Goal: Use online tool/utility: Utilize a website feature to perform a specific function

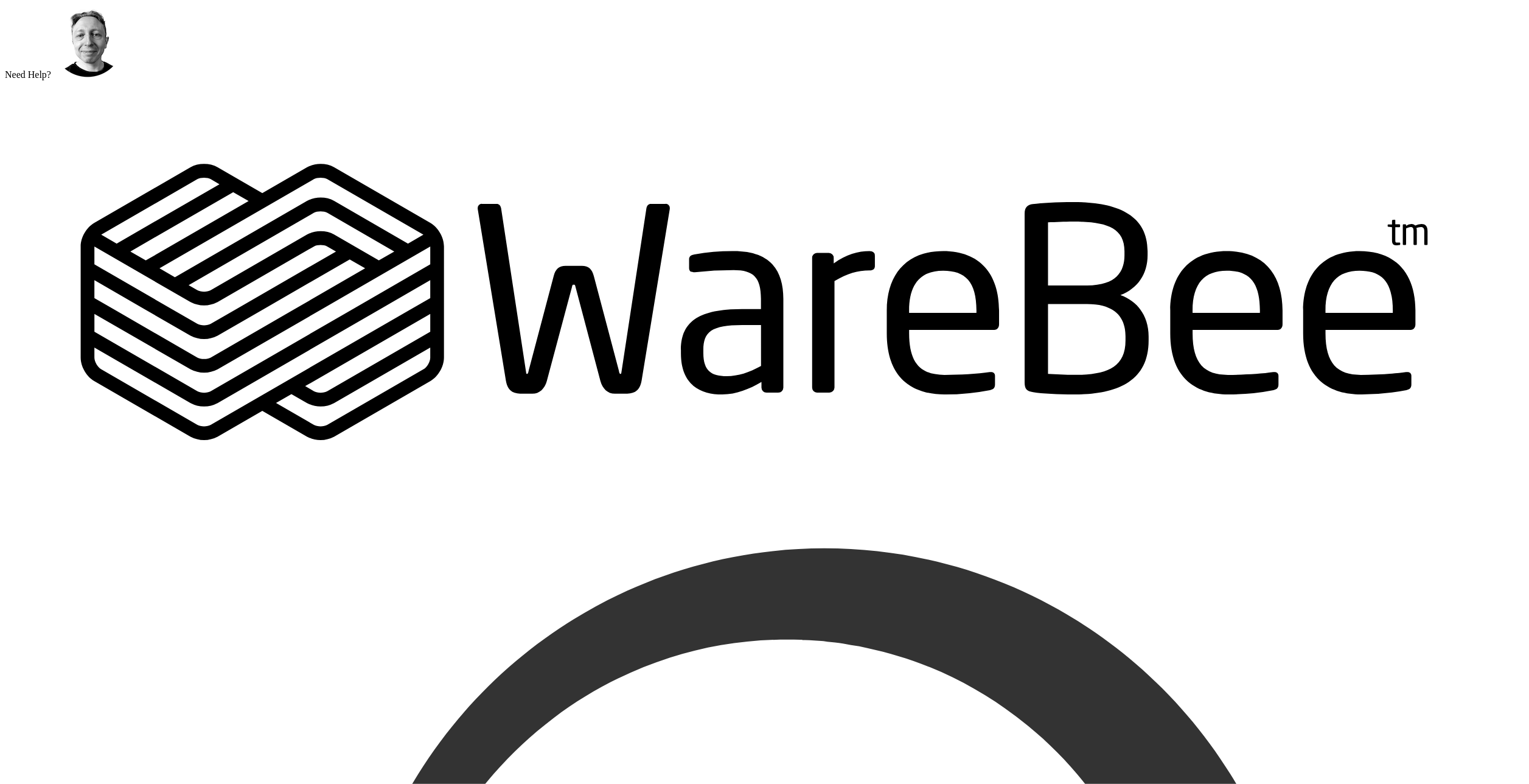
drag, startPoint x: 690, startPoint y: 13, endPoint x: 438, endPoint y: 129, distance: 277.4
click at [438, 129] on icon "M A K I N G W A R E H O U S E S M O R E EF F I C I E N T" at bounding box center [764, 287] width 1520 height 412
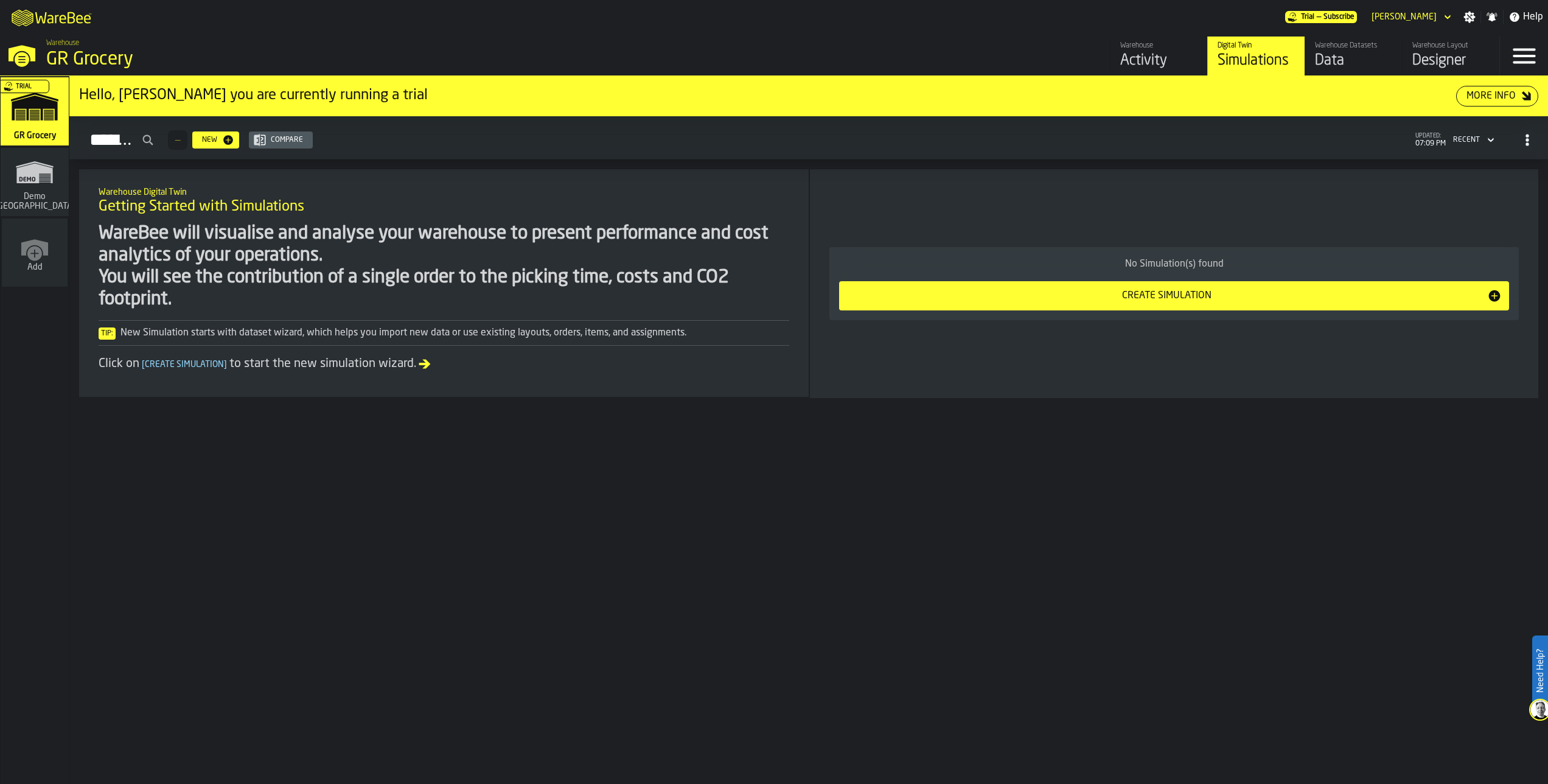
click at [1446, 59] on div "Designer" at bounding box center [1451, 60] width 78 height 20
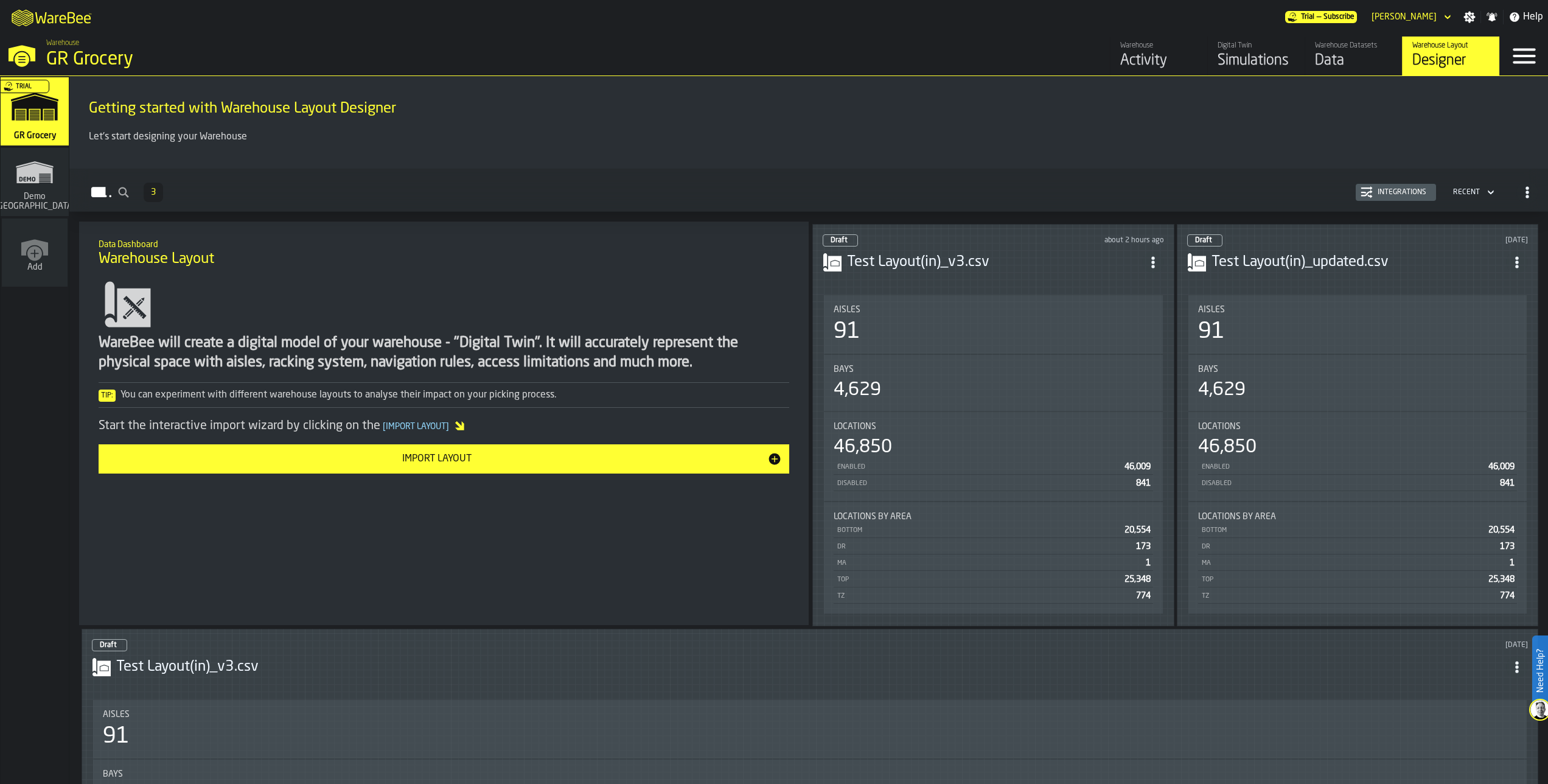
click at [1154, 262] on icon "ItemListCard-DashboardItemContainer" at bounding box center [1153, 262] width 13 height 13
click at [1045, 270] on div "Test Layout(in)_v3.csv" at bounding box center [993, 262] width 342 height 22
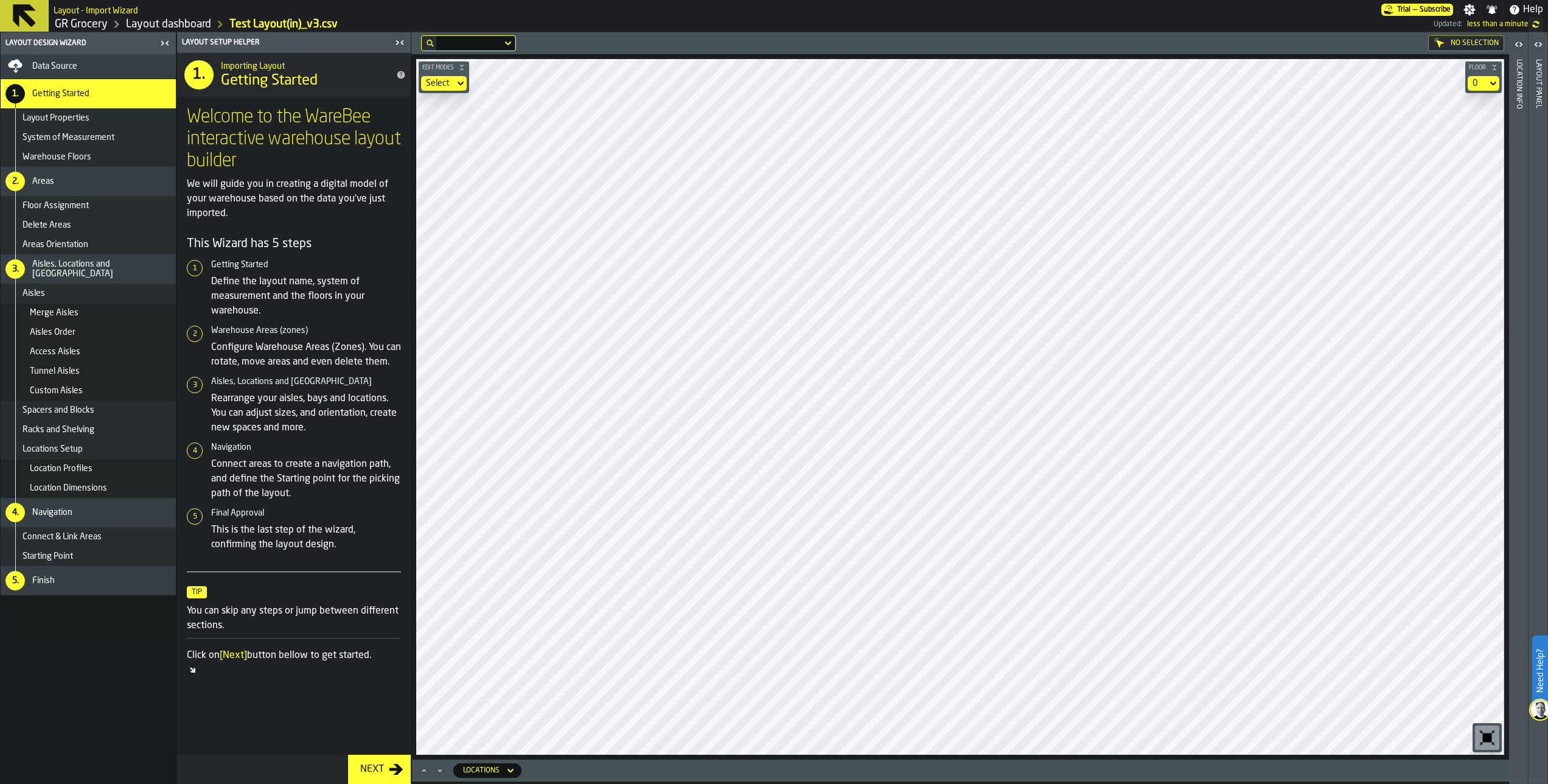
click at [1286, 0] on html "Need Help? Layout - Import Wizard Trial — Subscribe Settings Notifications Help…" at bounding box center [774, 392] width 1548 height 784
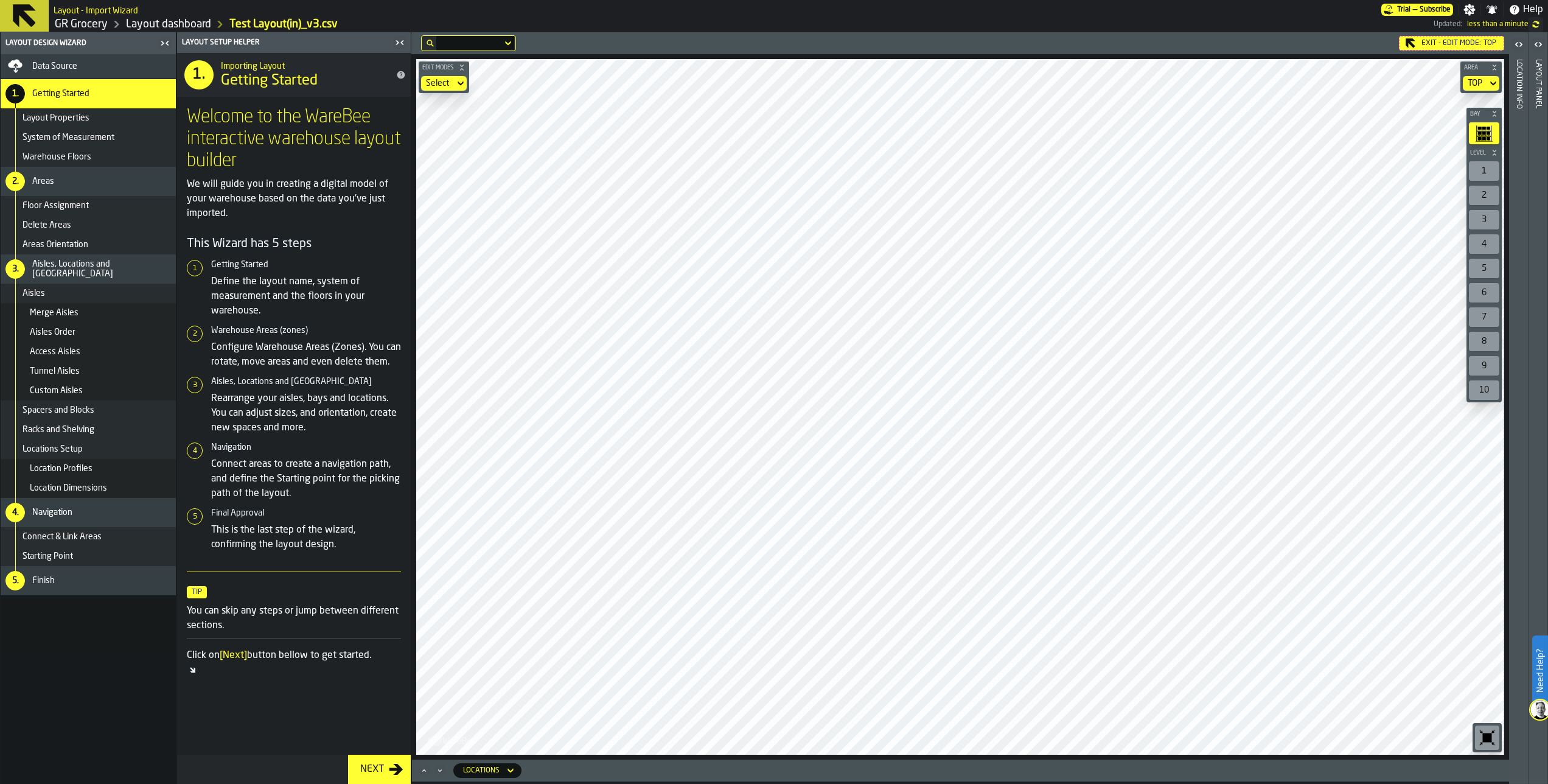
click at [1298, 0] on html "Need Help? Layout - Import Wizard Trial — Subscribe Settings Notifications Help…" at bounding box center [774, 392] width 1548 height 784
click at [1279, 783] on html "Need Help? Layout - Import Wizard Trial — Subscribe Settings Notifications Help…" at bounding box center [774, 392] width 1548 height 784
click at [1398, 783] on html "Need Help? Layout - Import Wizard Trial — Subscribe Settings Notifications Help…" at bounding box center [774, 392] width 1548 height 784
click at [1437, 783] on html "Need Help? Layout - Import Wizard Trial — Subscribe Settings Notifications Help…" at bounding box center [774, 392] width 1548 height 784
click at [1381, 45] on div "Exit - Edit Mode: TOP Edit Modes Select Area TOP Bay Level 1 2 3 4 5 6 7 8 9 10…" at bounding box center [960, 396] width 1098 height 727
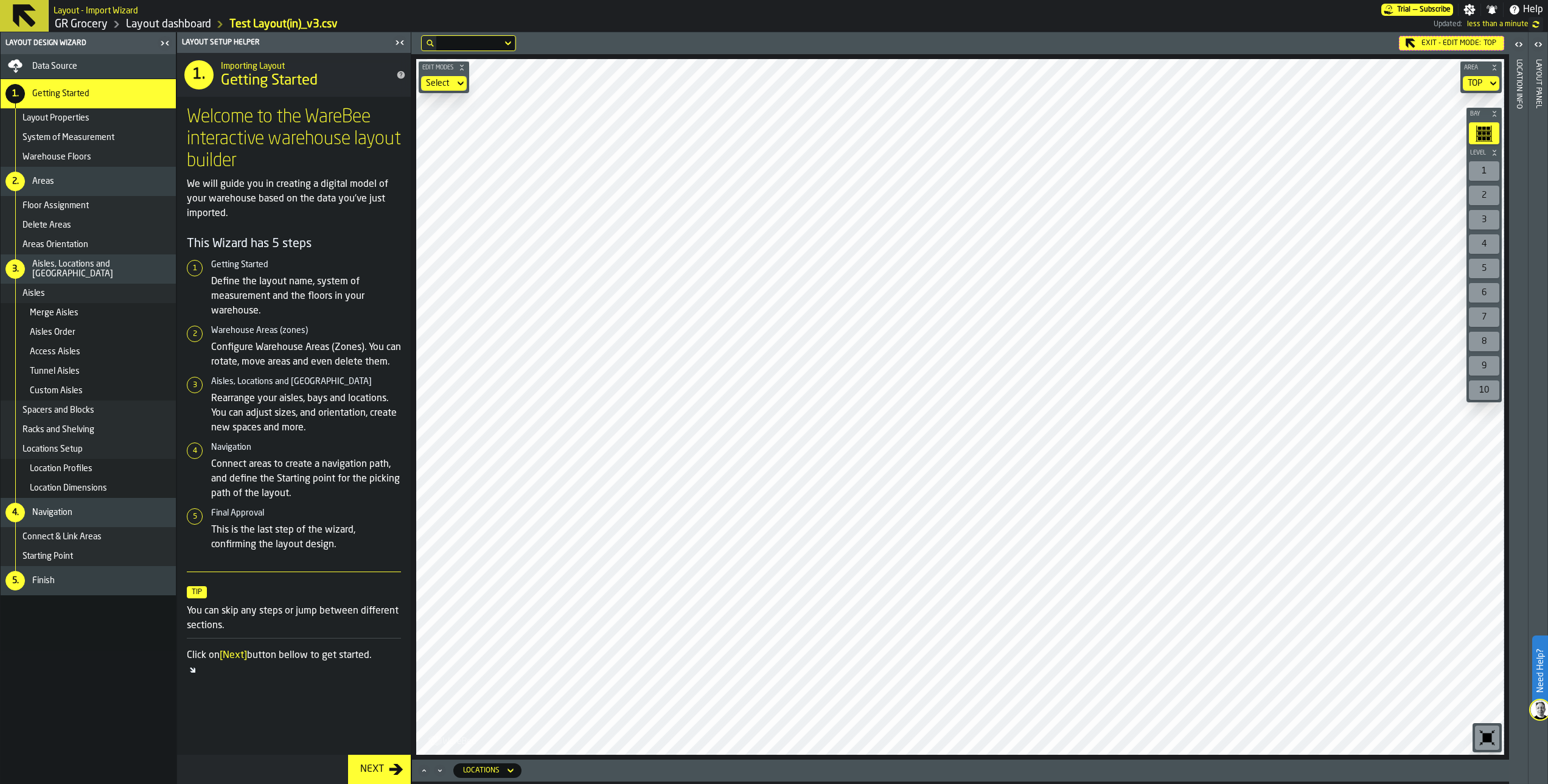
click at [1378, 0] on html "Need Help? Layout - Import Wizard Trial — Subscribe Settings Notifications Help…" at bounding box center [774, 392] width 1548 height 784
click at [1383, 0] on html "Need Help? Layout - Import Wizard Trial — Subscribe Settings Notifications Help…" at bounding box center [774, 392] width 1548 height 784
click at [1400, 783] on html "Need Help? Layout - Import Wizard Trial — Subscribe Settings Notifications Help…" at bounding box center [774, 392] width 1548 height 784
click at [1428, 783] on html "Need Help? Layout - Import Wizard Trial — Subscribe Settings Notifications Help…" at bounding box center [774, 392] width 1548 height 784
click at [1548, 266] on html "Need Help? Layout - Import Wizard Trial — Subscribe Settings Notifications Help…" at bounding box center [774, 392] width 1548 height 784
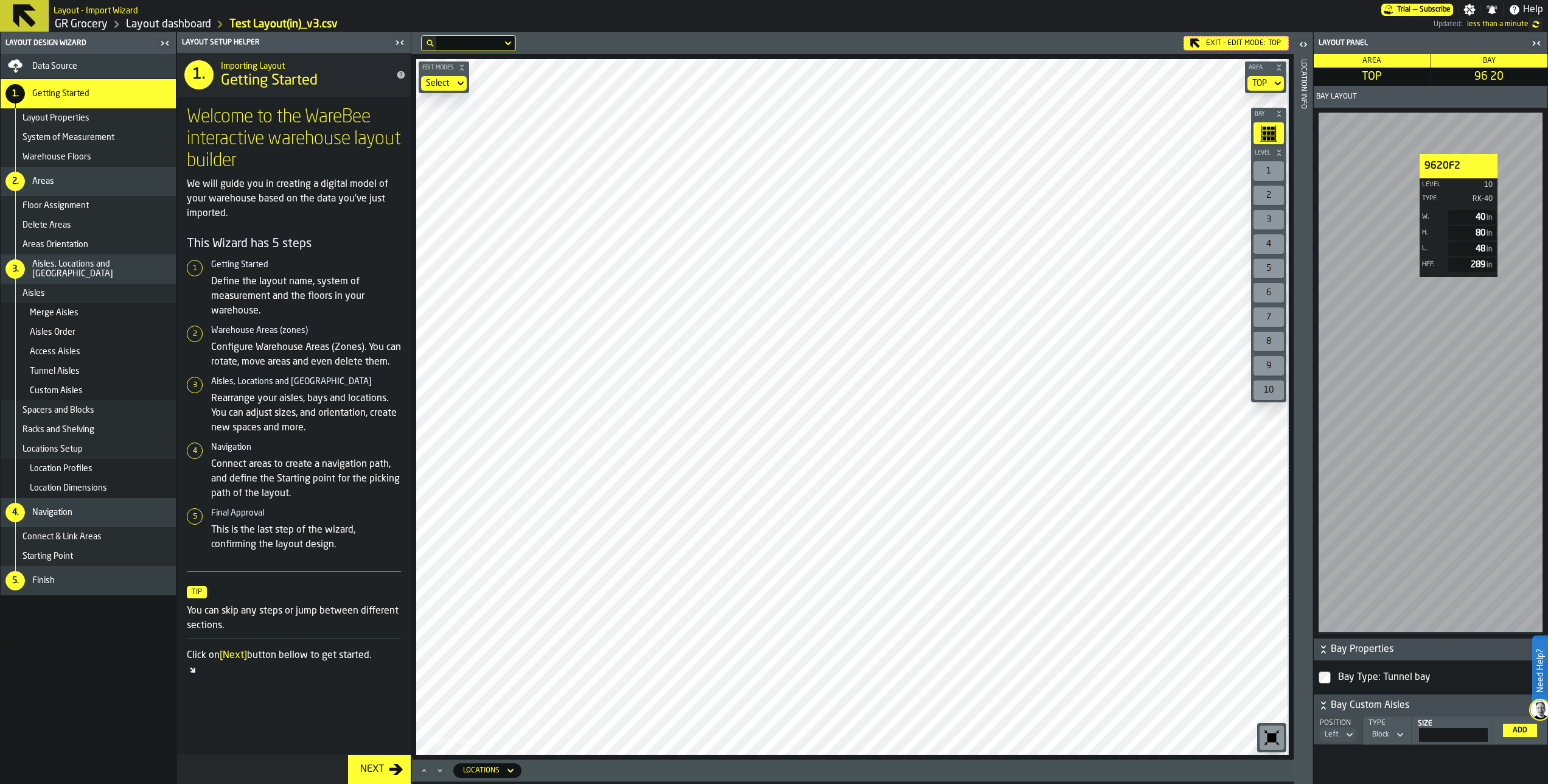
click at [1307, 206] on main "Layout Design Wizard Data Source 1. Getting Started Layout Properties System of…" at bounding box center [774, 407] width 1548 height 751
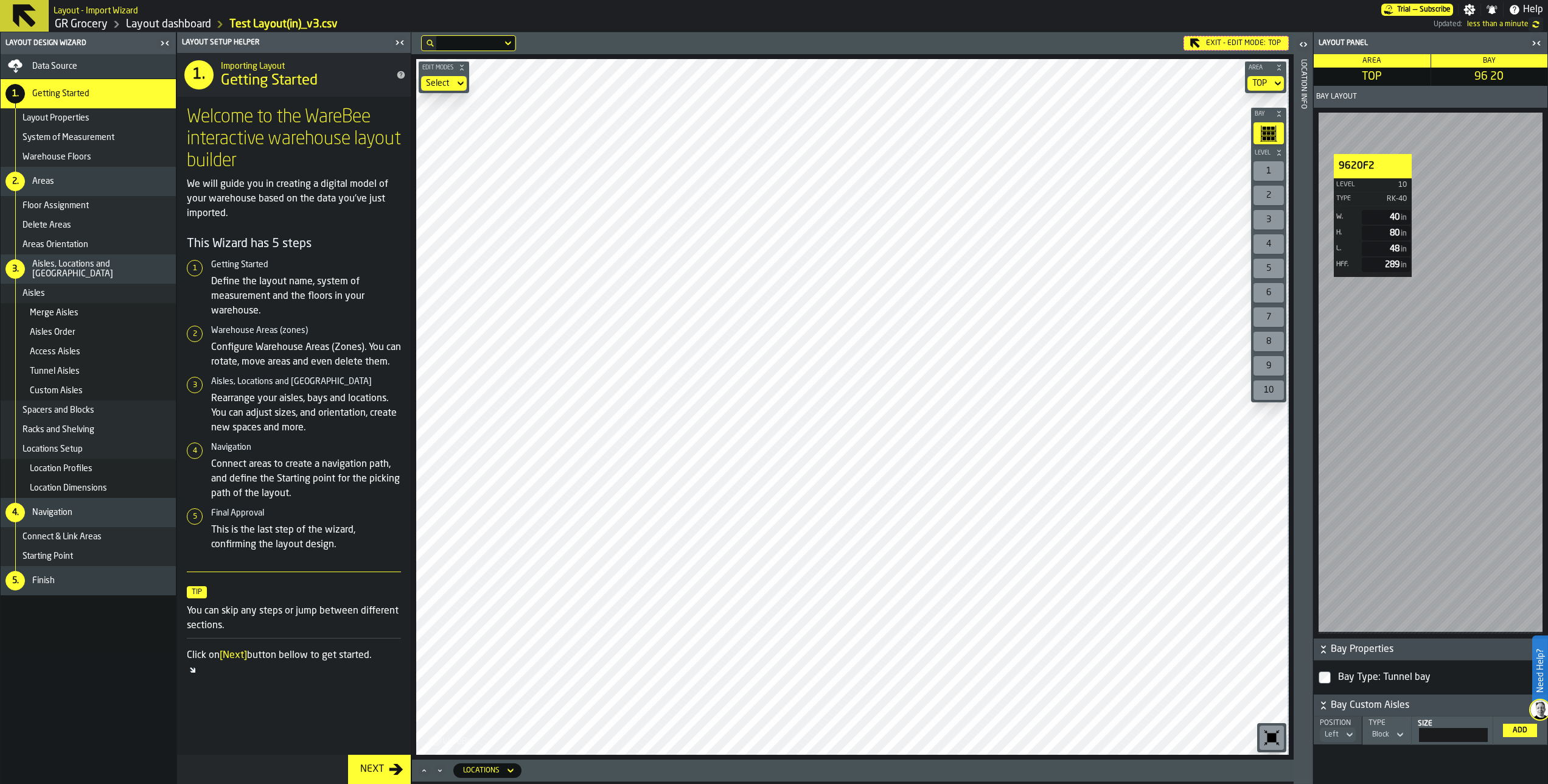
click at [1094, 783] on html "Need Help? Layout - Import Wizard Trial — Subscribe Settings Notifications Help…" at bounding box center [774, 392] width 1548 height 784
click at [936, 783] on html "Need Help? Layout - Import Wizard Trial — Subscribe Settings Notifications Help…" at bounding box center [774, 392] width 1548 height 784
click at [767, 765] on div "Exit - Edit Mode: TOP Edit Modes Select Area TOP Bay Level 1 2 3 4 5 6 7 8 9 10…" at bounding box center [852, 407] width 882 height 751
click at [870, 783] on html "Need Help? Layout - Import Wizard Trial — Subscribe Settings Notifications Help…" at bounding box center [774, 392] width 1548 height 784
click at [1035, 783] on html "Need Help? Layout - Import Wizard Trial — Subscribe Settings Notifications Help…" at bounding box center [774, 392] width 1548 height 784
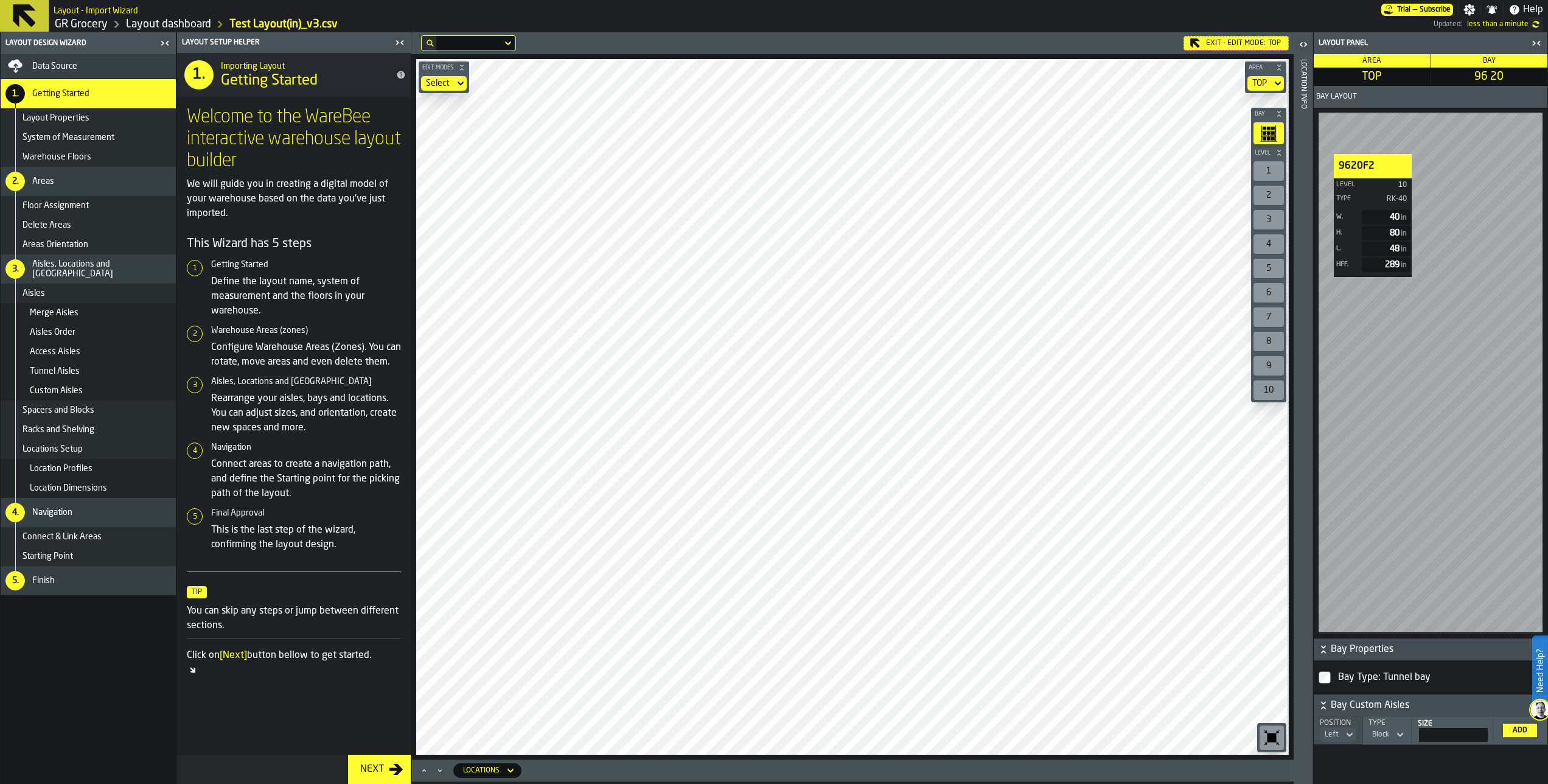
click at [1264, 771] on div "Exit - Edit Mode: TOP Edit Modes Select Area TOP Bay Level 1 2 3 4 5 6 7 8 9 10…" at bounding box center [852, 407] width 882 height 751
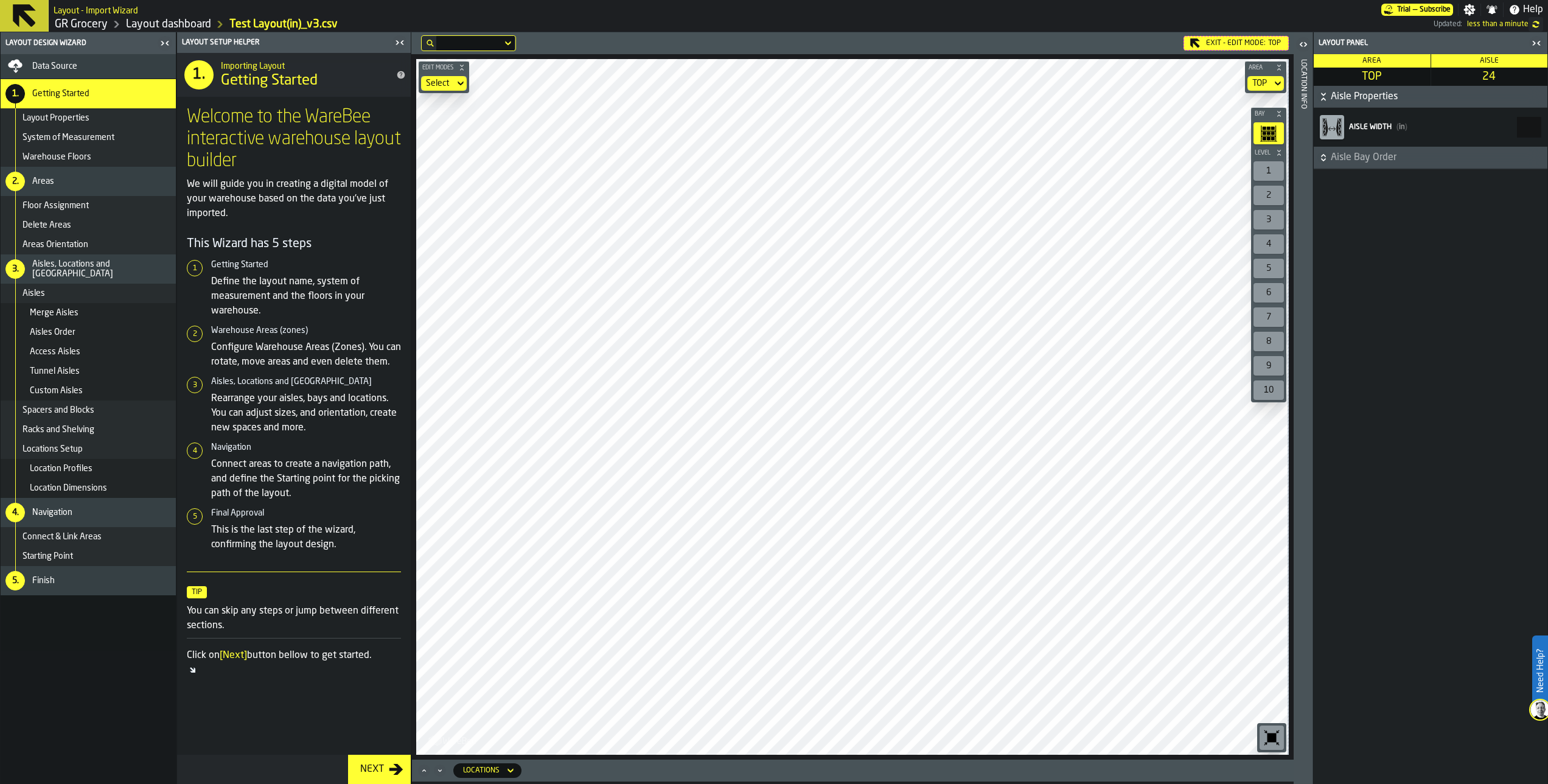
click at [1347, 0] on html "Need Help? Layout - Import Wizard Trial — Subscribe Settings Notifications Help…" at bounding box center [774, 392] width 1548 height 784
